Goal: Task Accomplishment & Management: Manage account settings

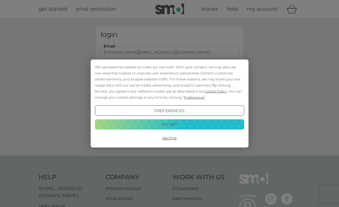
click at [190, 126] on button "Accept" at bounding box center [169, 124] width 149 height 10
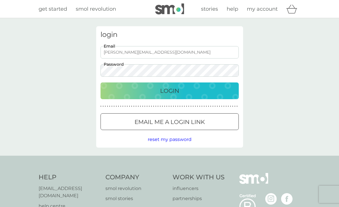
click at [191, 90] on div "Login" at bounding box center [169, 90] width 127 height 9
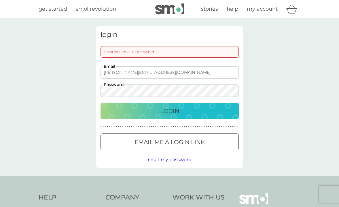
click at [155, 70] on input "[PERSON_NAME][EMAIL_ADDRESS][DOMAIN_NAME]" at bounding box center [170, 72] width 138 height 12
click at [155, 70] on input "helen@toastedorange.co.uk" at bounding box center [170, 72] width 138 height 12
type input "studio.helenthomas@gmail.com"
click at [169, 109] on p "Login" at bounding box center [169, 110] width 19 height 9
